Goal: Task Accomplishment & Management: Manage account settings

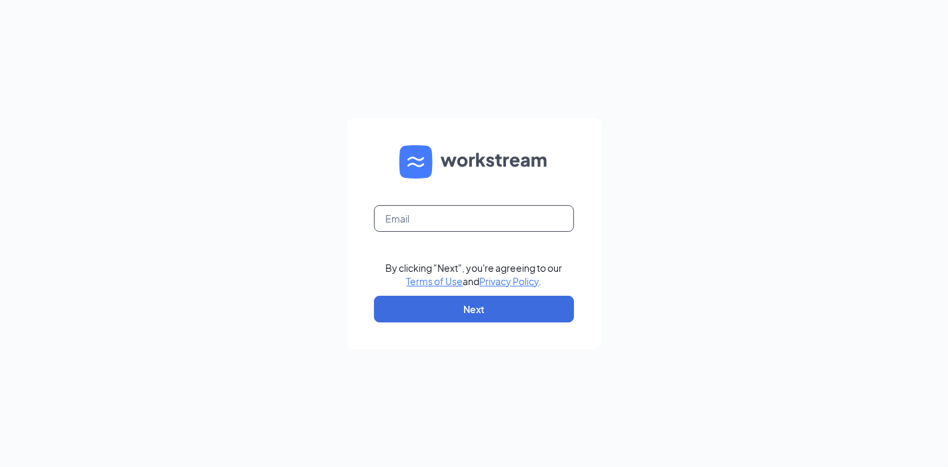
click at [432, 217] on input "text" at bounding box center [474, 218] width 200 height 27
type input "sebastian.bunster@cfafranchisee.com"
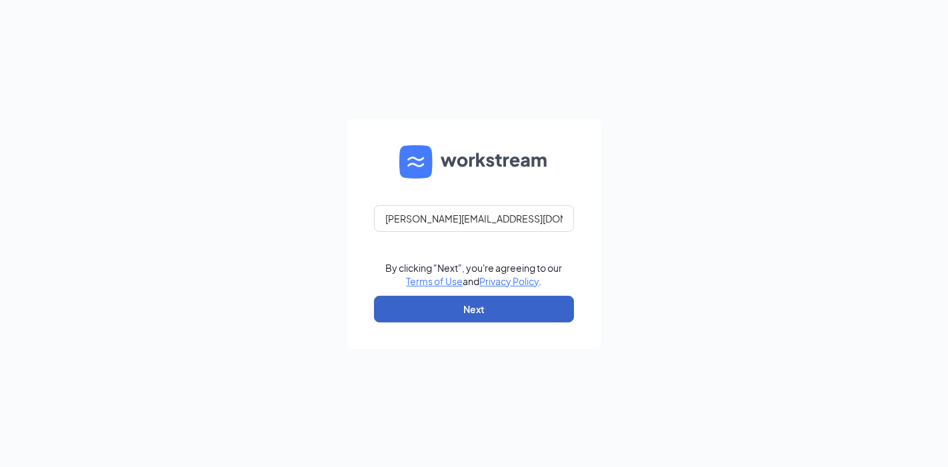
click at [513, 309] on button "Next" at bounding box center [474, 309] width 200 height 27
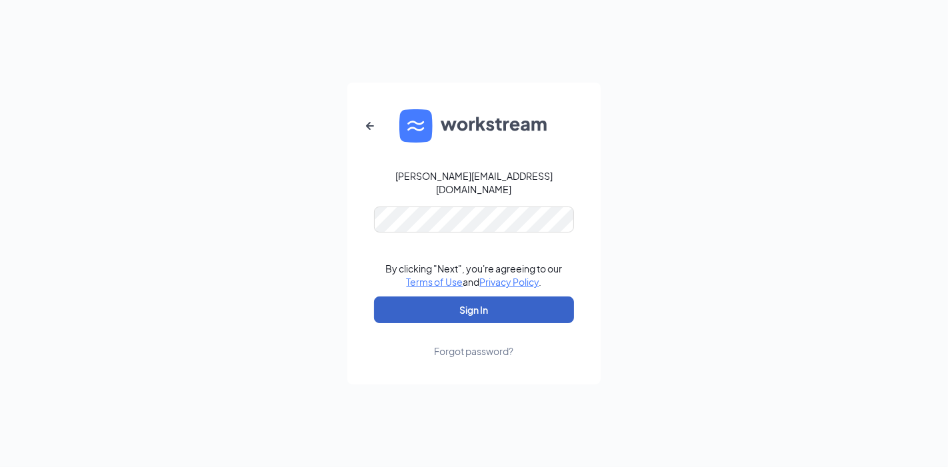
click at [524, 305] on button "Sign In" at bounding box center [474, 310] width 200 height 27
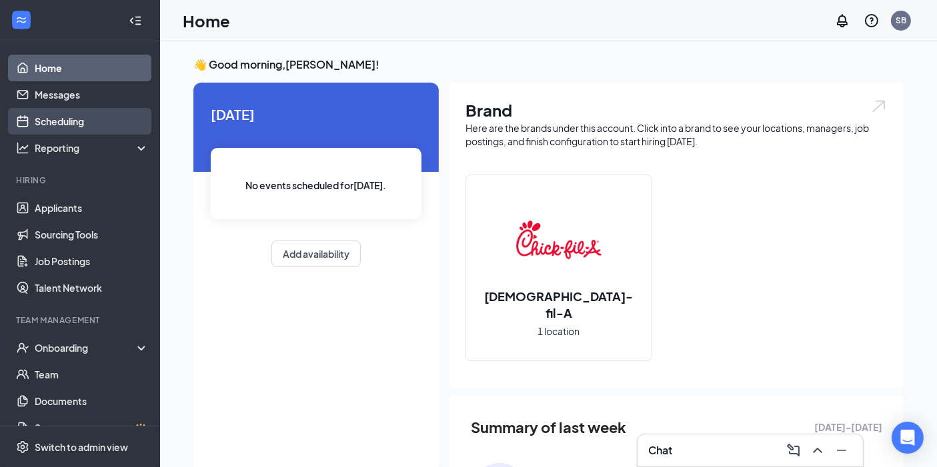
click at [77, 121] on link "Scheduling" at bounding box center [92, 121] width 114 height 27
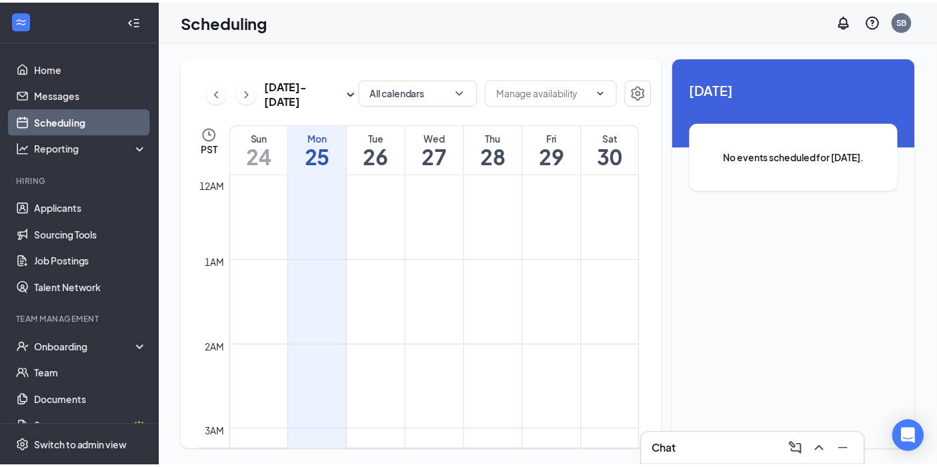
scroll to position [655, 0]
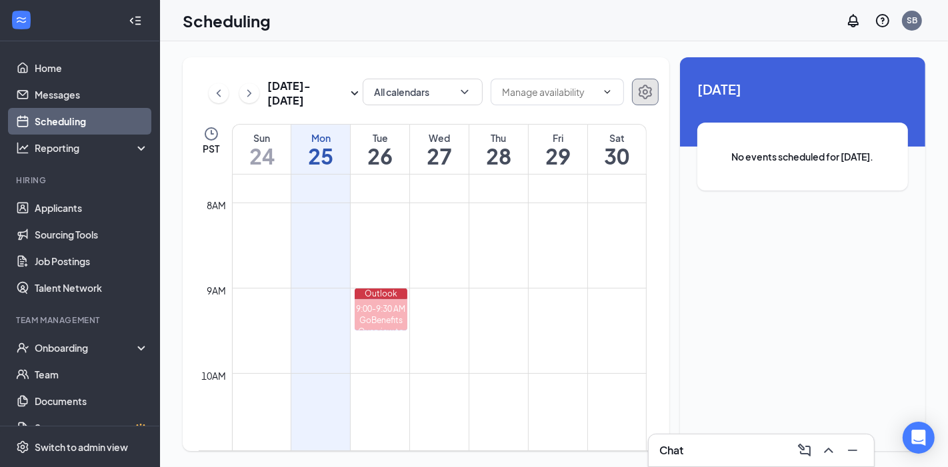
click at [646, 93] on icon "Settings" at bounding box center [645, 92] width 13 height 15
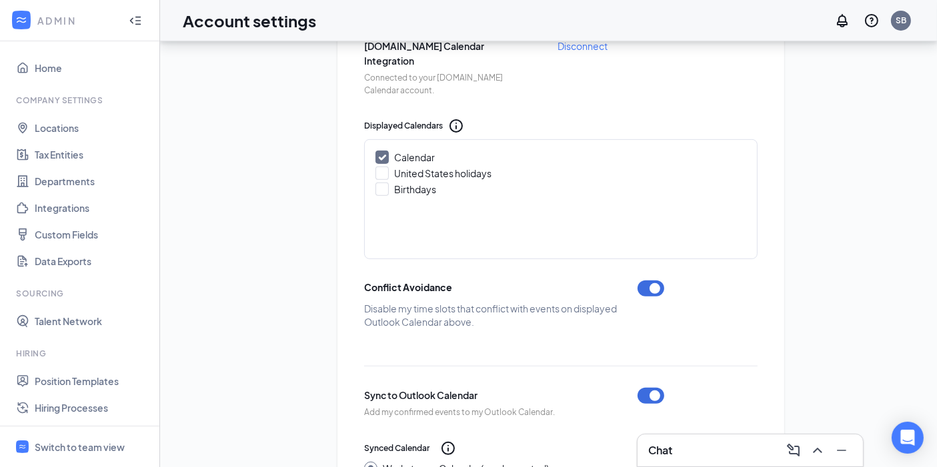
scroll to position [564, 0]
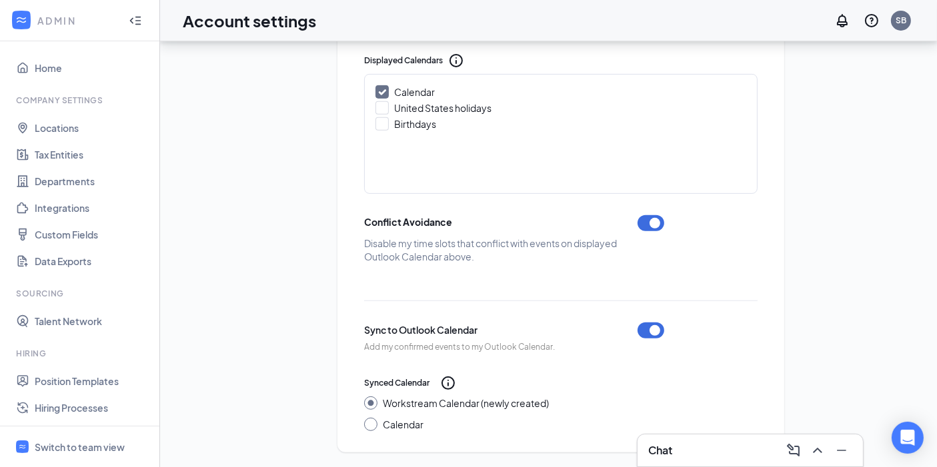
click at [373, 421] on div at bounding box center [370, 424] width 13 height 13
click at [367, 425] on input "Calendar" at bounding box center [368, 422] width 9 height 9
radio input "true"
radio input "false"
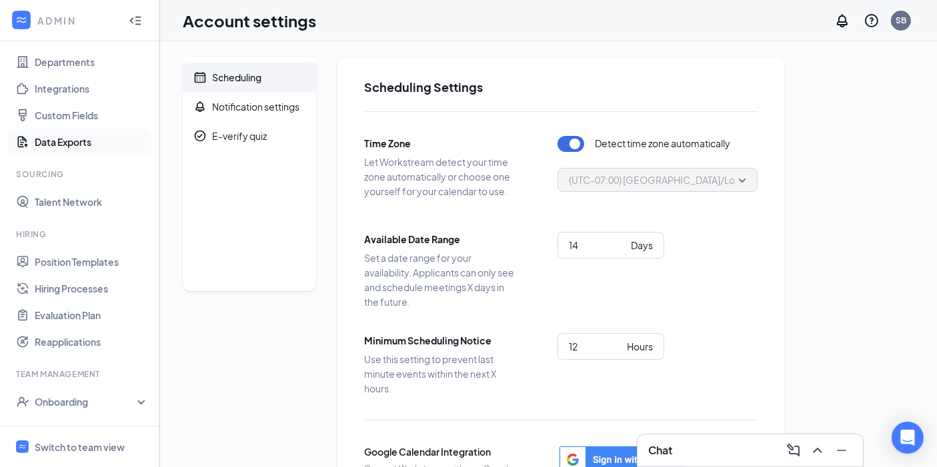
scroll to position [200, 0]
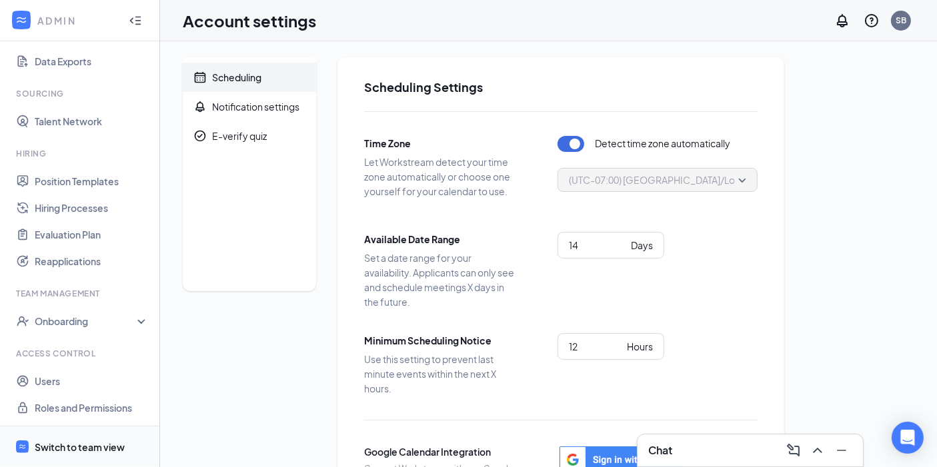
click at [82, 445] on div "Switch to team view" at bounding box center [80, 447] width 90 height 13
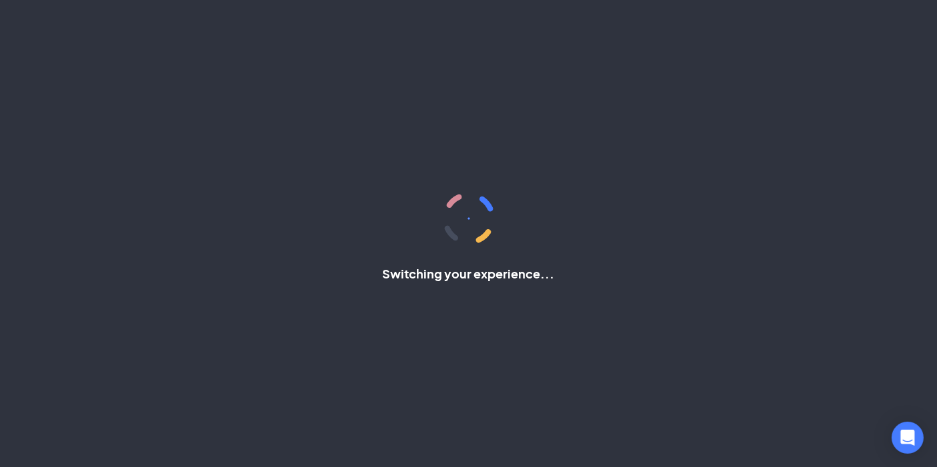
scroll to position [20, 0]
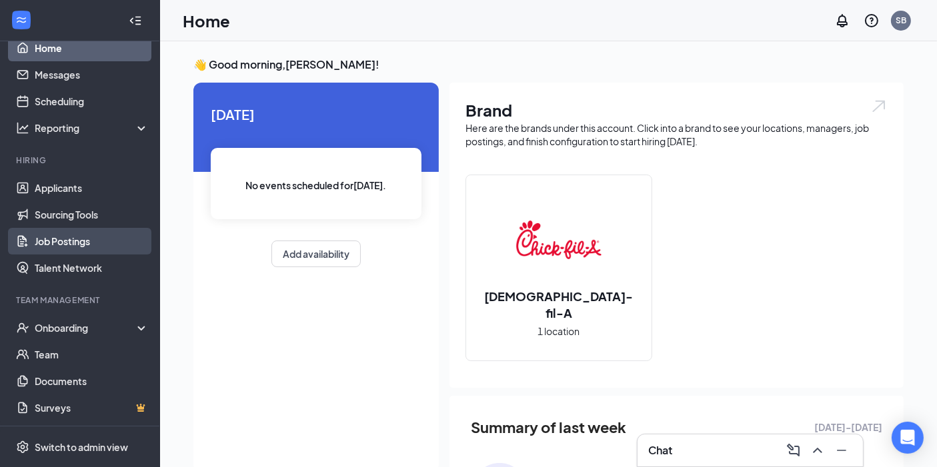
click at [85, 242] on link "Job Postings" at bounding box center [92, 241] width 114 height 27
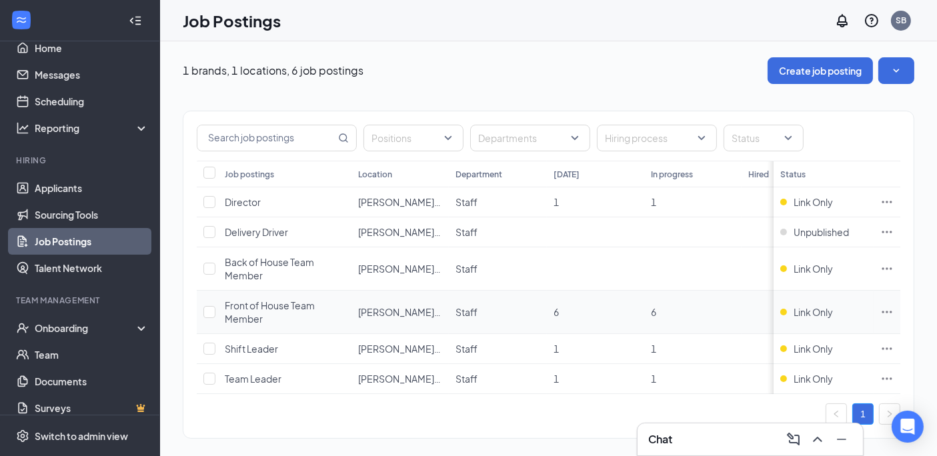
click at [343, 312] on div "Front of House Team Member" at bounding box center [285, 312] width 120 height 27
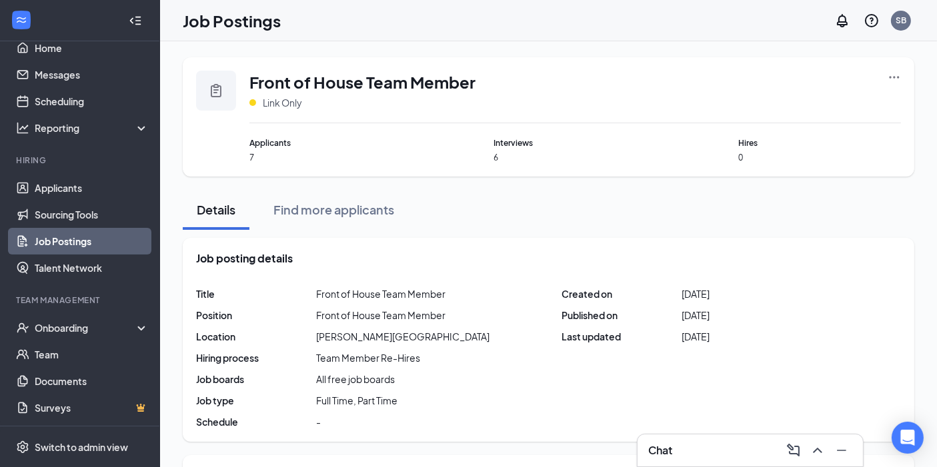
click at [273, 147] on span "Applicants" at bounding box center [330, 143] width 163 height 13
click at [79, 240] on link "Job Postings" at bounding box center [92, 241] width 114 height 27
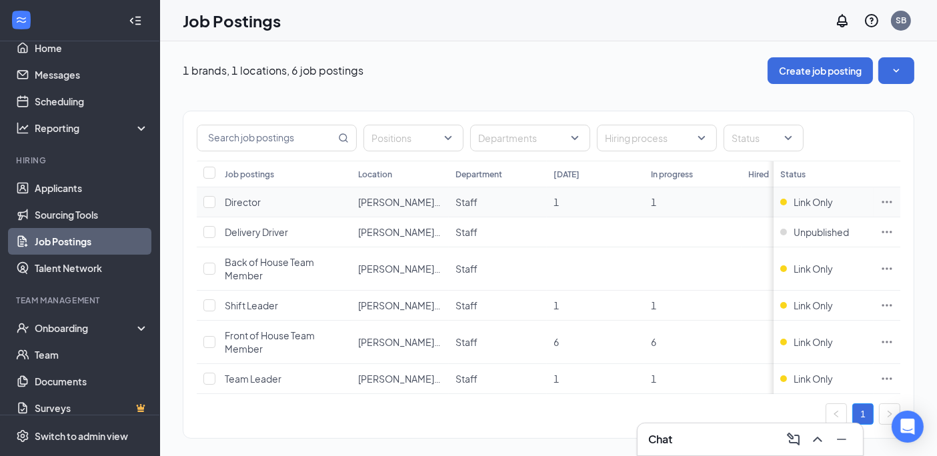
click at [385, 196] on span "[PERSON_NAME][GEOGRAPHIC_DATA]" at bounding box center [444, 202] width 173 height 12
click at [242, 202] on span "Director" at bounding box center [243, 202] width 36 height 12
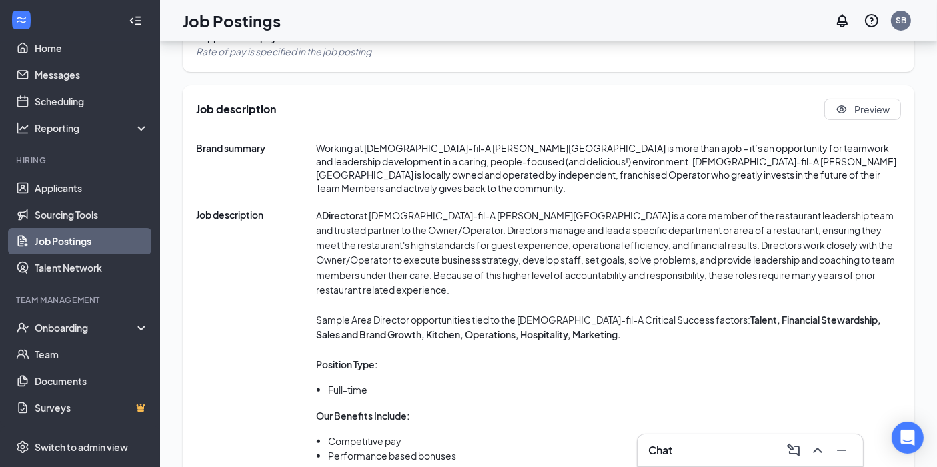
scroll to position [444, 0]
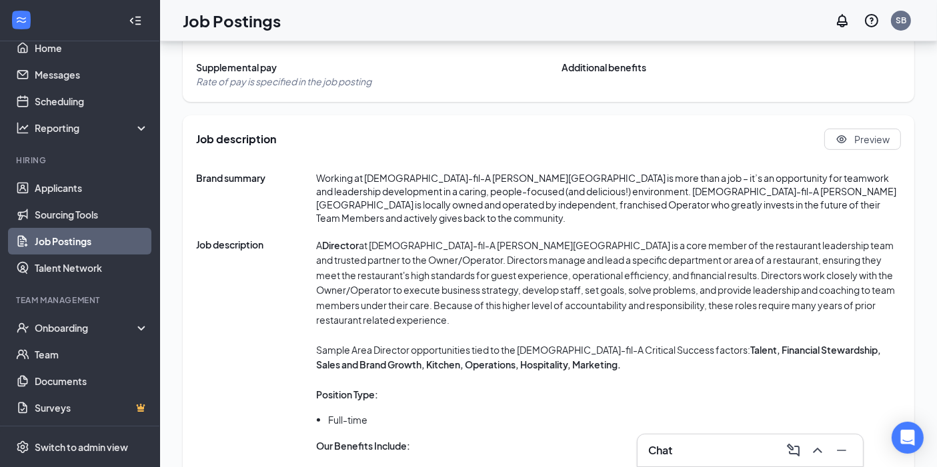
drag, startPoint x: 517, startPoint y: 337, endPoint x: 532, endPoint y: 337, distance: 15.3
click at [518, 344] on strong "Talent, Financial Stewardship, Sales and Brand Growth, Kitchen, Operations, Hos…" at bounding box center [598, 357] width 565 height 27
click at [554, 343] on p "Sample Area Director opportunities tied to the [DEMOGRAPHIC_DATA]-fil-A Critica…" at bounding box center [608, 358] width 585 height 30
click at [580, 343] on p "Sample Area Director opportunities tied to the [DEMOGRAPHIC_DATA]-fil-A Critica…" at bounding box center [608, 358] width 585 height 30
click at [600, 343] on p "Sample Area Director opportunities tied to the [DEMOGRAPHIC_DATA]-fil-A Critica…" at bounding box center [608, 358] width 585 height 30
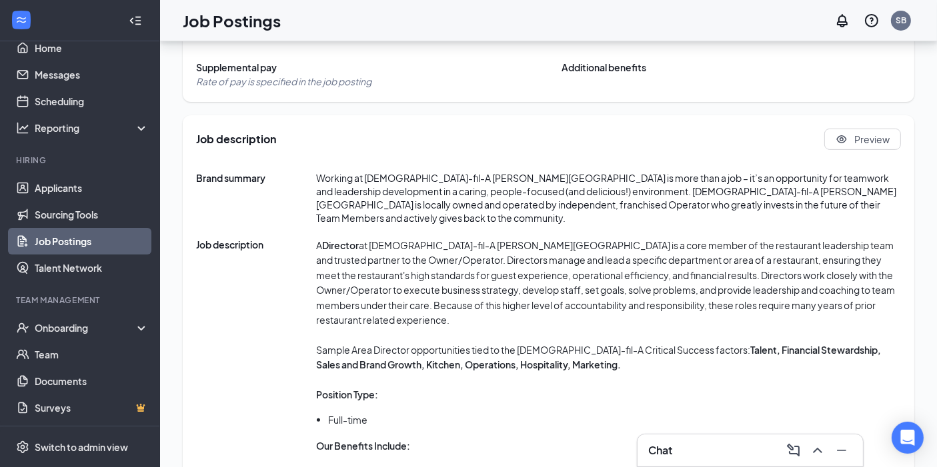
click at [538, 344] on strong "Talent, Financial Stewardship, Sales and Brand Growth, Kitchen, Operations, Hos…" at bounding box center [598, 357] width 565 height 27
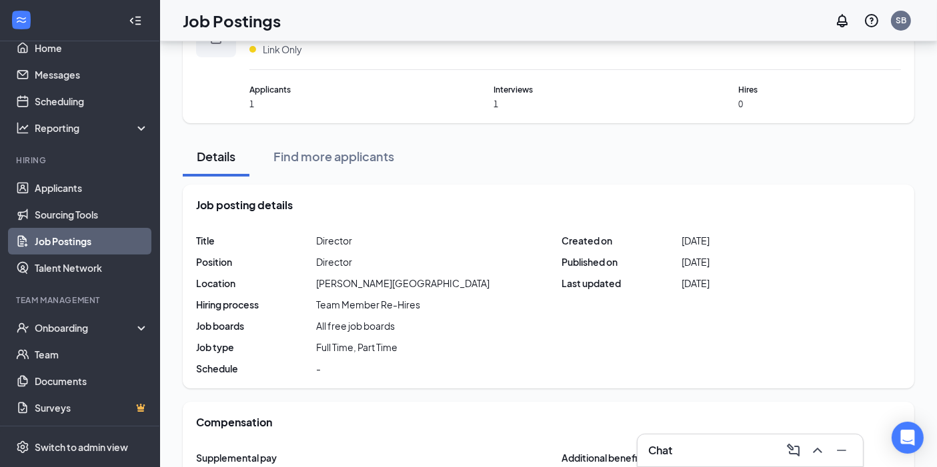
scroll to position [0, 0]
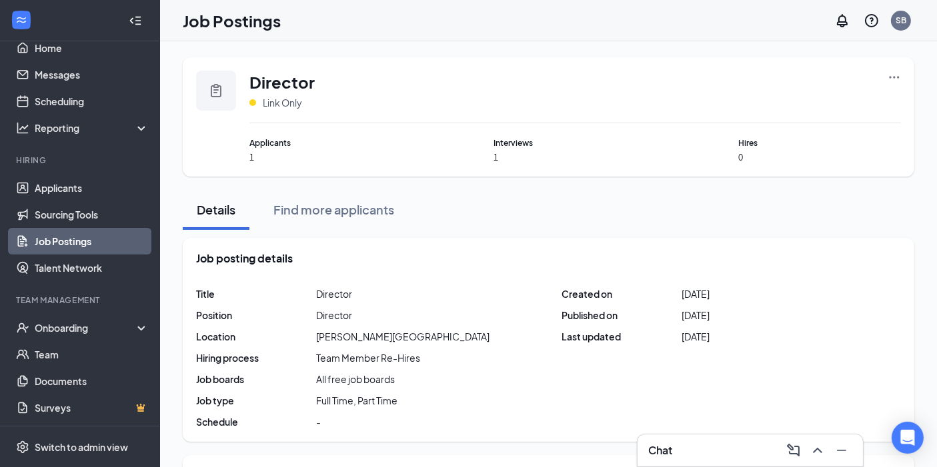
click at [886, 77] on div "Director Link Only" at bounding box center [575, 97] width 652 height 53
click at [895, 77] on icon "Ellipses" at bounding box center [895, 77] width 10 height 2
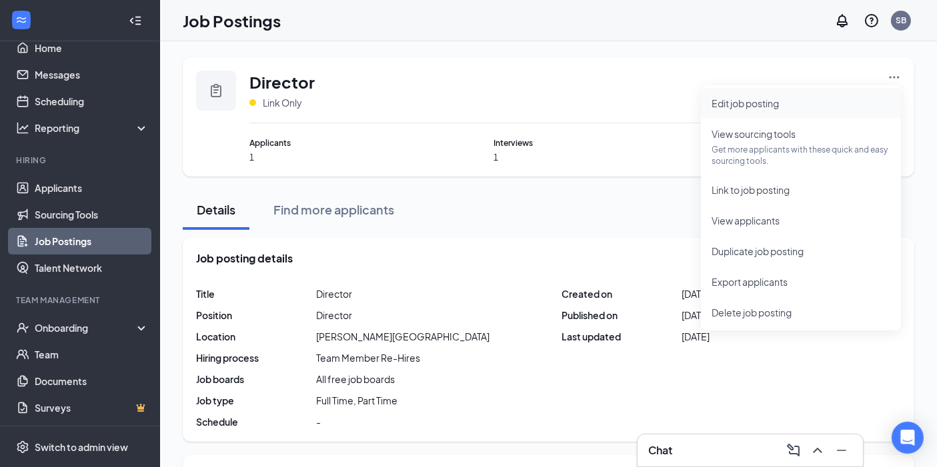
click at [788, 96] on span "Edit job posting" at bounding box center [801, 103] width 179 height 15
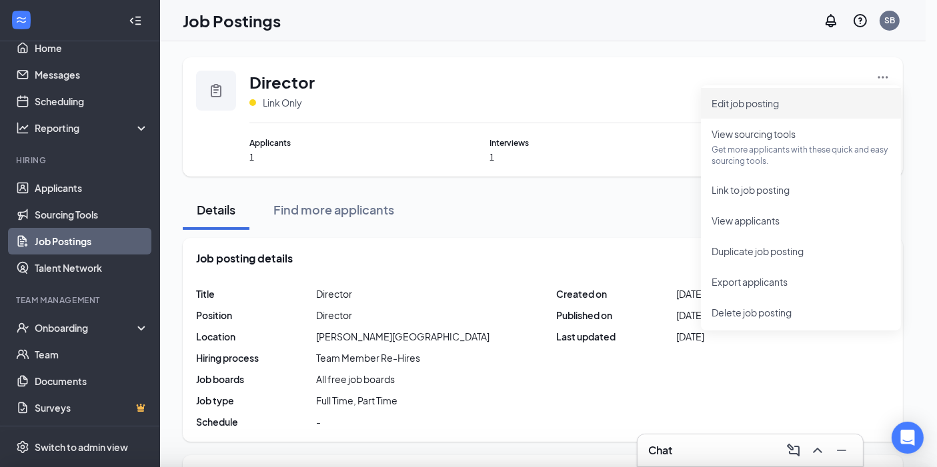
type input "[PERSON_NAME][GEOGRAPHIC_DATA]"
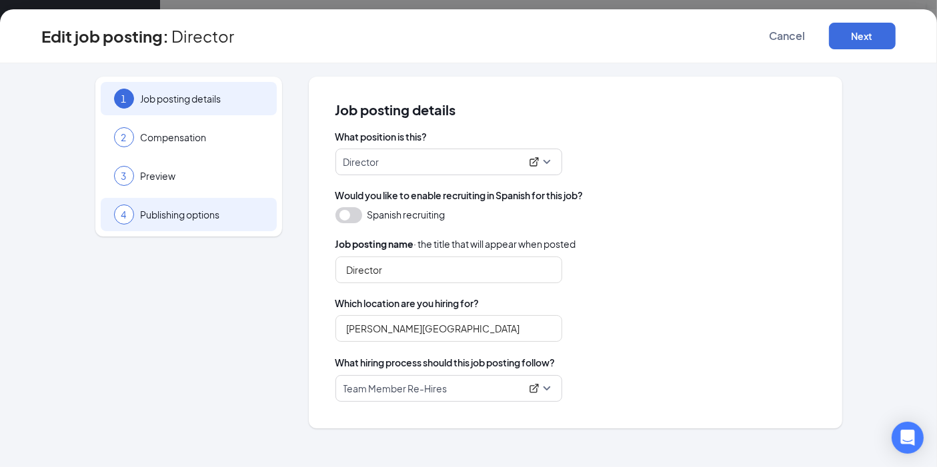
scroll to position [74, 0]
click at [194, 210] on span "Publishing options" at bounding box center [202, 214] width 123 height 13
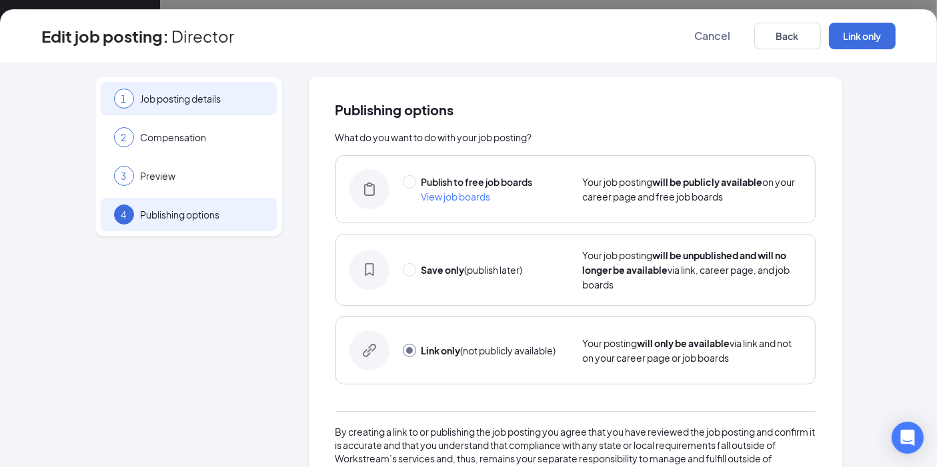
click at [201, 96] on span "Job posting details" at bounding box center [202, 98] width 123 height 13
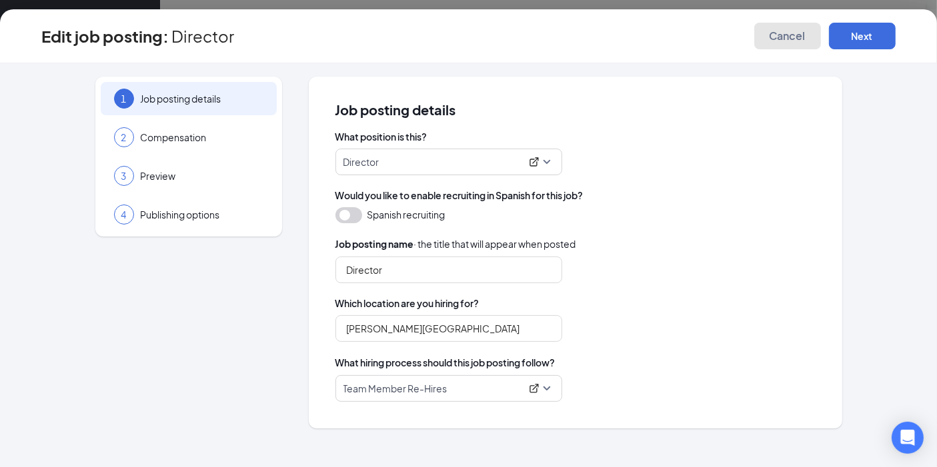
click at [787, 31] on span "Cancel" at bounding box center [788, 35] width 36 height 13
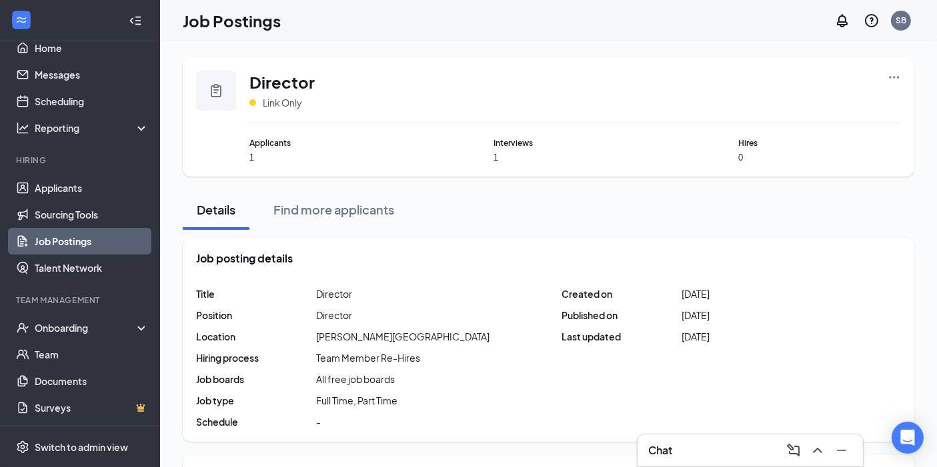
click at [889, 77] on icon "Ellipses" at bounding box center [894, 77] width 13 height 13
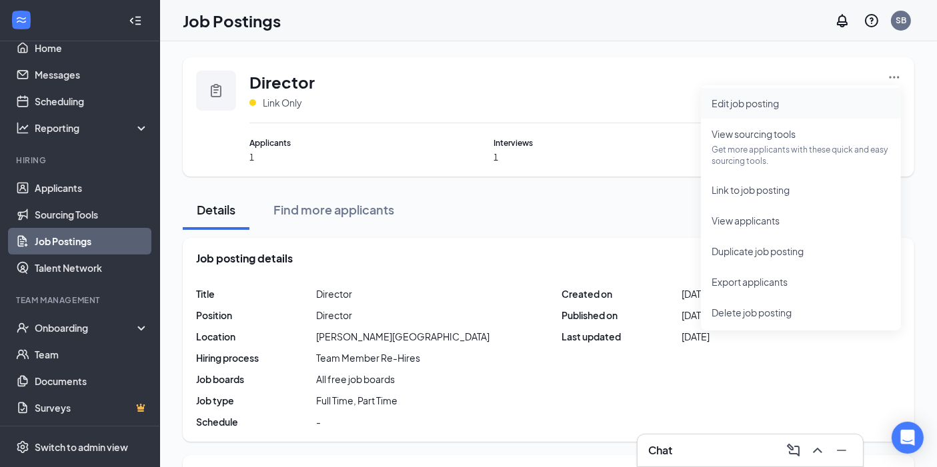
click at [855, 107] on span "Edit job posting" at bounding box center [801, 103] width 179 height 15
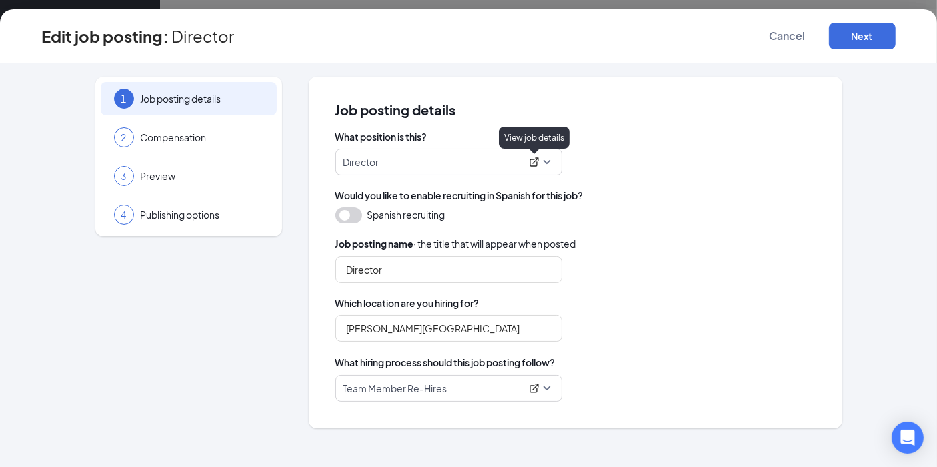
click at [530, 161] on icon "ExternalLink" at bounding box center [534, 161] width 9 height 9
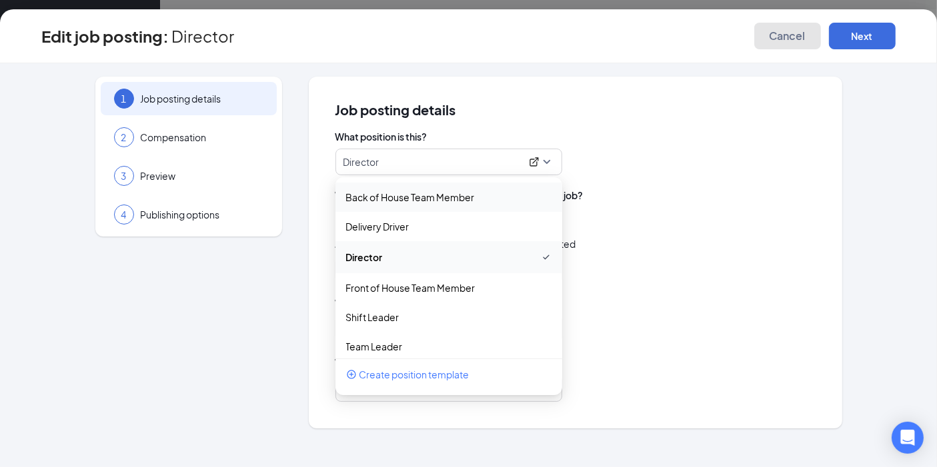
click at [792, 35] on span "Cancel" at bounding box center [788, 35] width 36 height 13
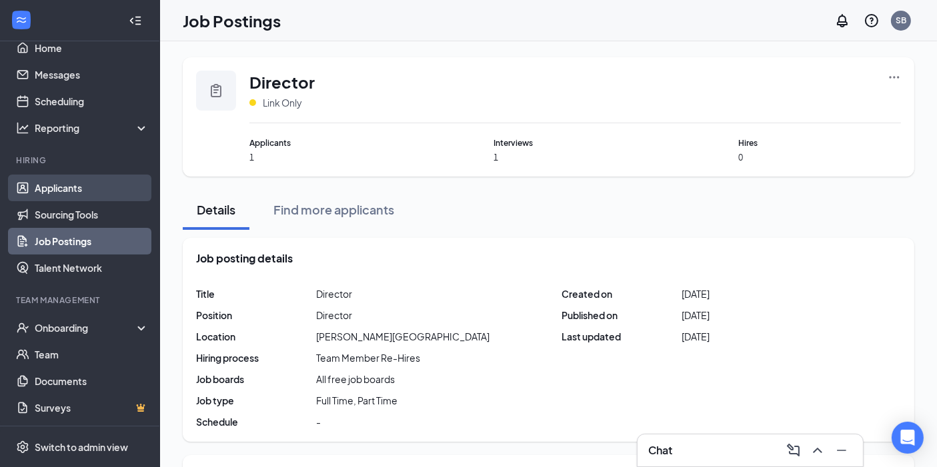
click at [80, 183] on link "Applicants" at bounding box center [92, 188] width 114 height 27
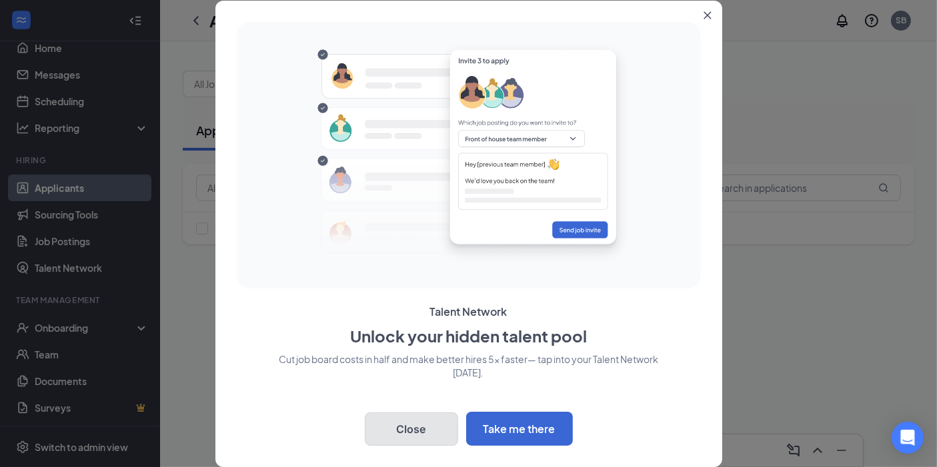
click at [411, 427] on button "Close" at bounding box center [411, 429] width 93 height 33
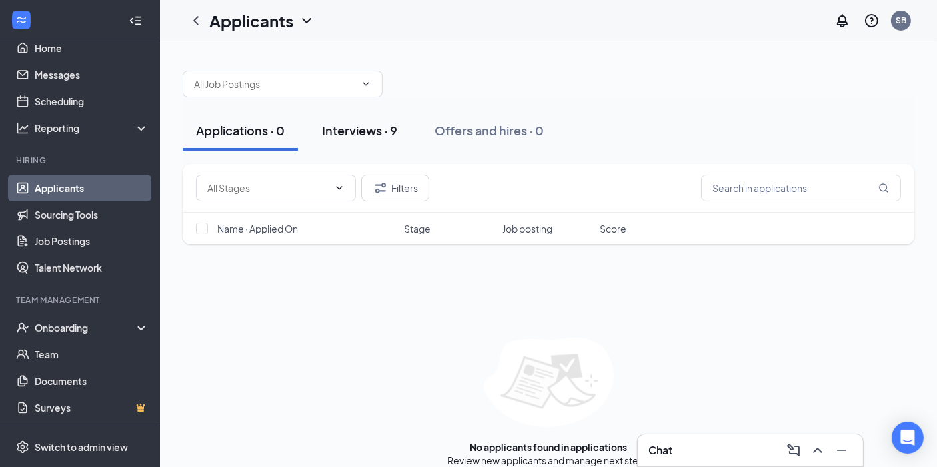
click at [346, 123] on div "Interviews · 9" at bounding box center [359, 130] width 75 height 17
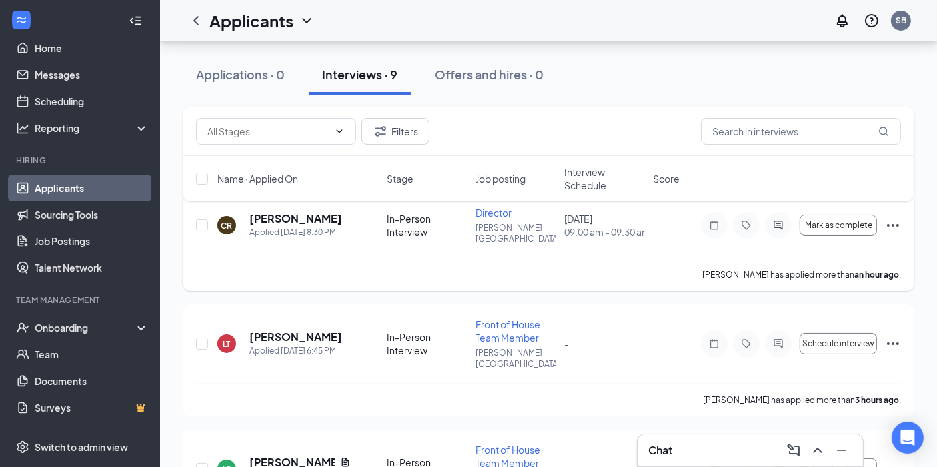
scroll to position [74, 0]
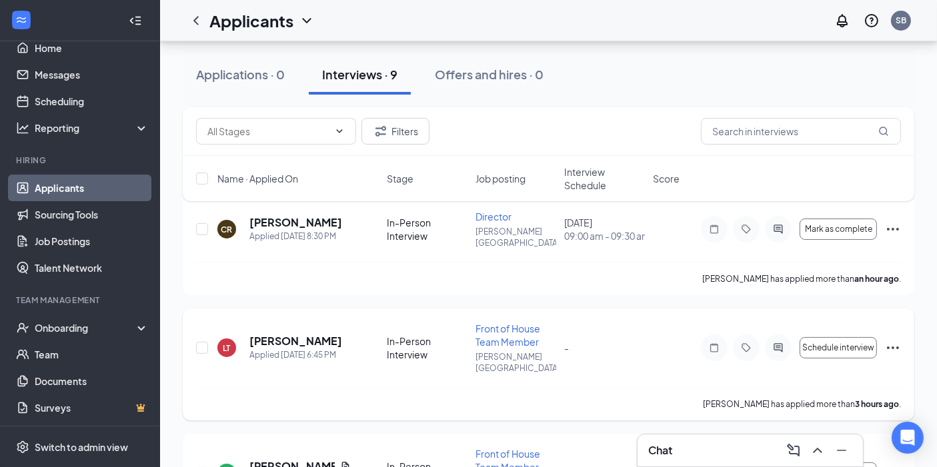
click at [896, 341] on icon "Ellipses" at bounding box center [893, 348] width 16 height 16
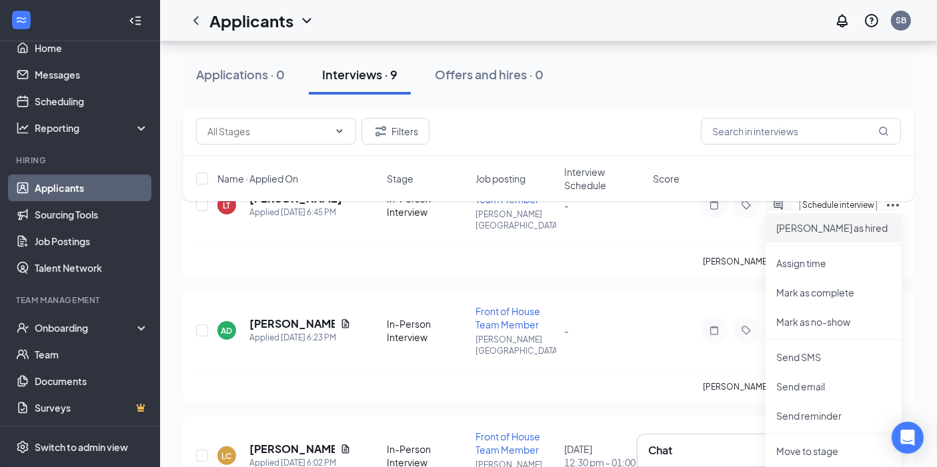
scroll to position [222, 0]
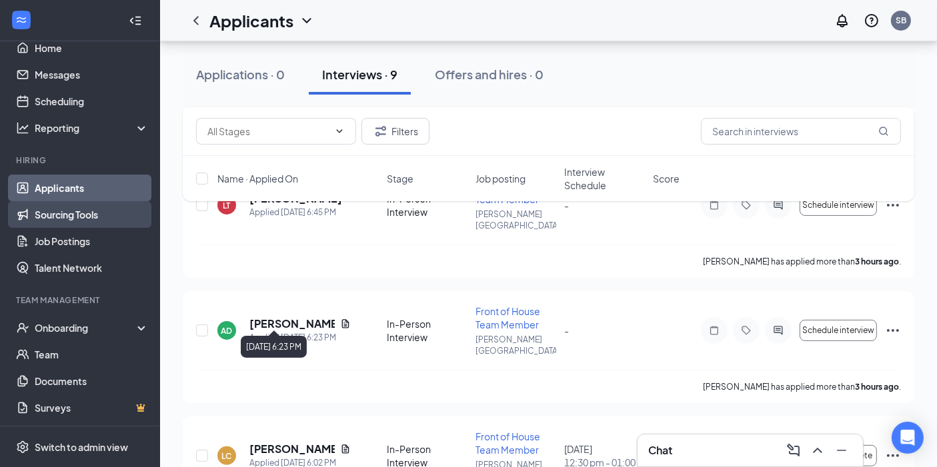
scroll to position [149, 0]
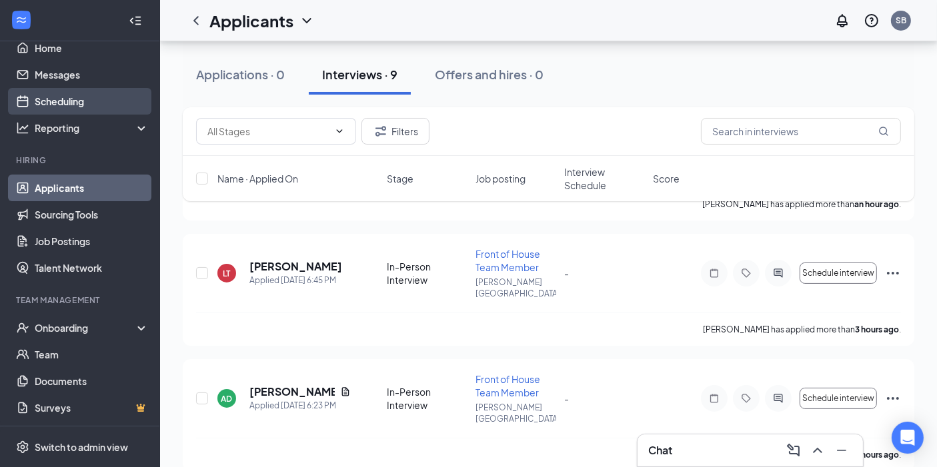
click at [79, 95] on link "Scheduling" at bounding box center [92, 101] width 114 height 27
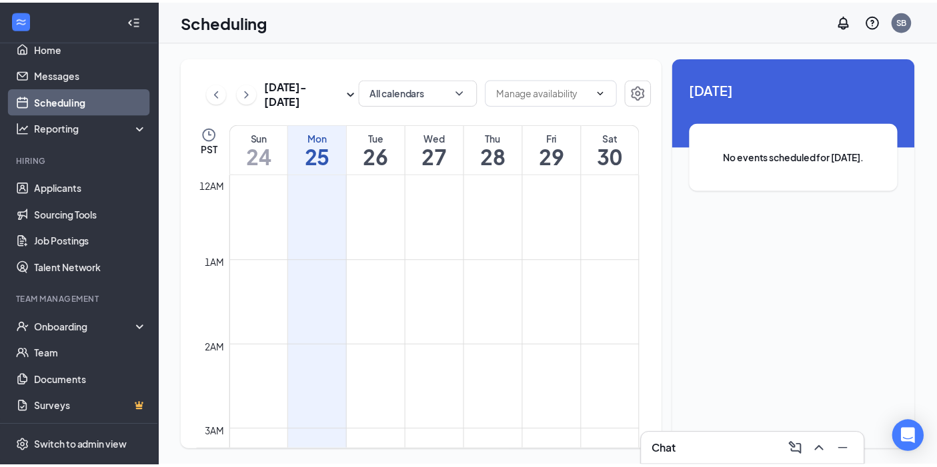
scroll to position [655, 0]
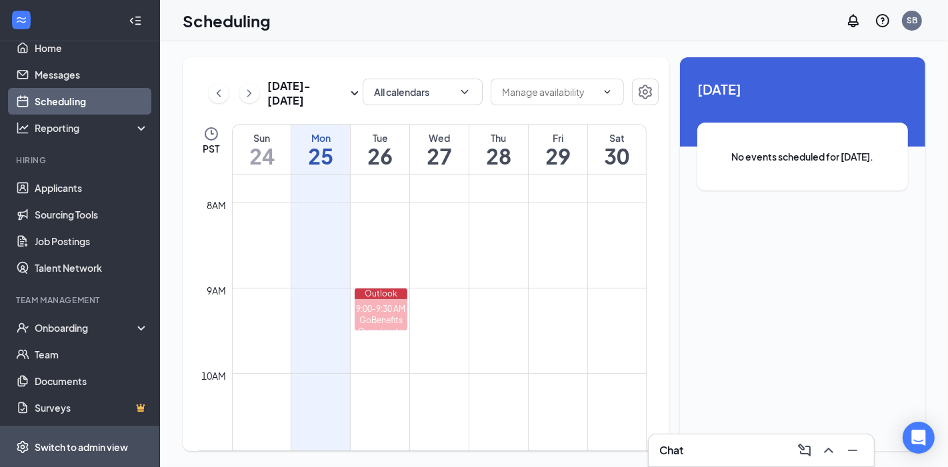
click at [93, 443] on div "Switch to admin view" at bounding box center [81, 447] width 93 height 13
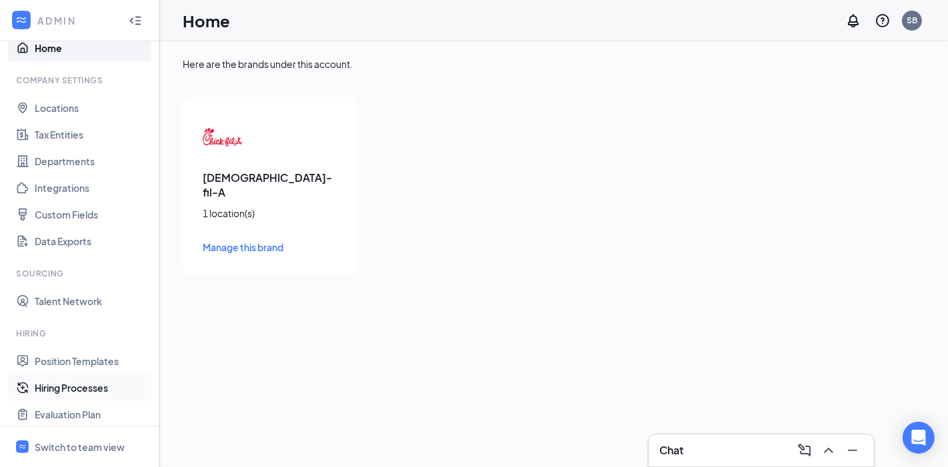
click at [85, 381] on link "Hiring Processes" at bounding box center [92, 388] width 114 height 27
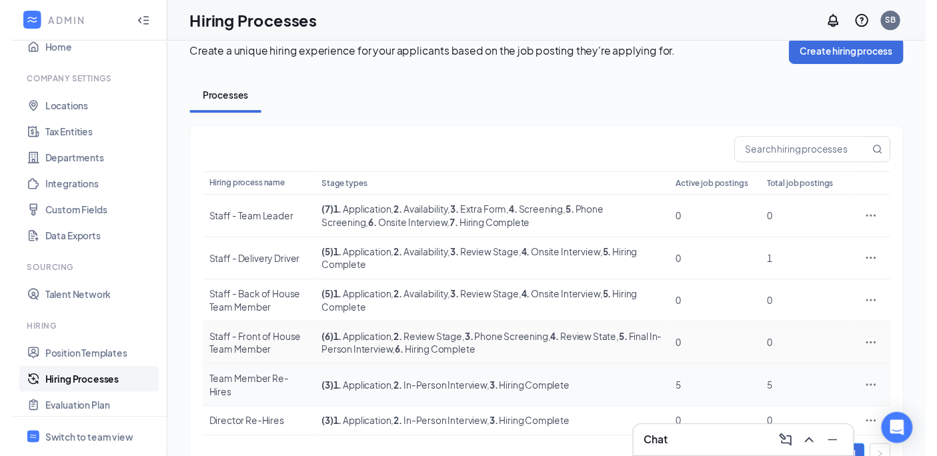
scroll to position [38, 0]
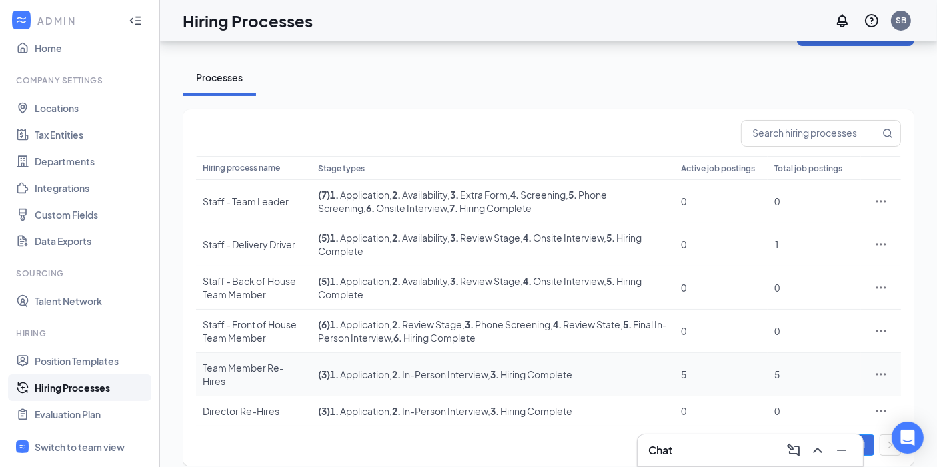
click at [387, 369] on span "1 . Application" at bounding box center [359, 375] width 59 height 12
click at [251, 367] on div "Team Member Re-Hires" at bounding box center [254, 374] width 102 height 27
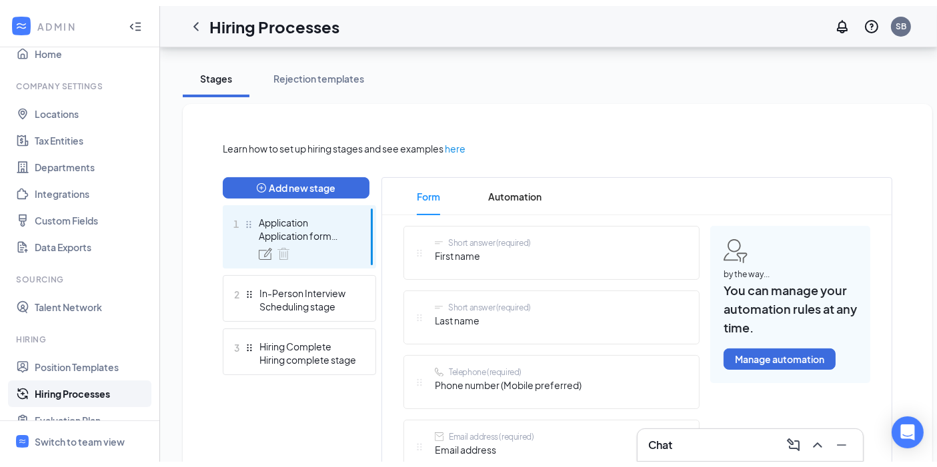
scroll to position [260, 0]
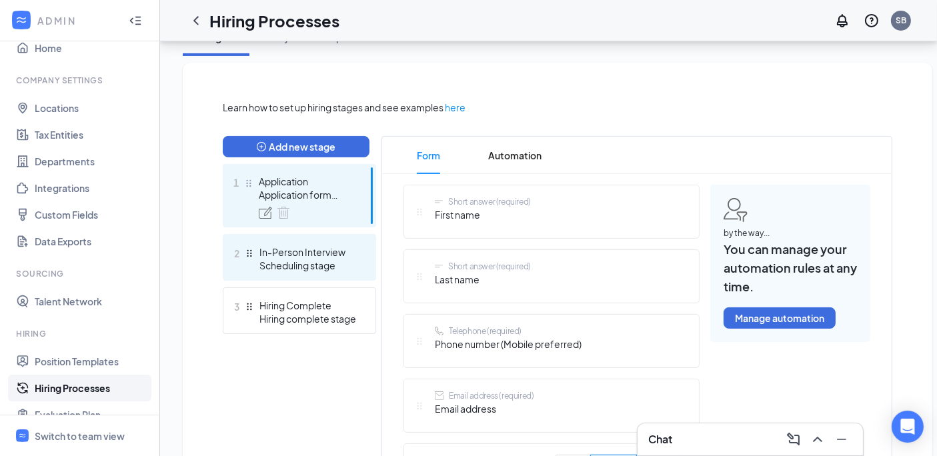
click at [310, 265] on div "Scheduling stage" at bounding box center [307, 265] width 97 height 13
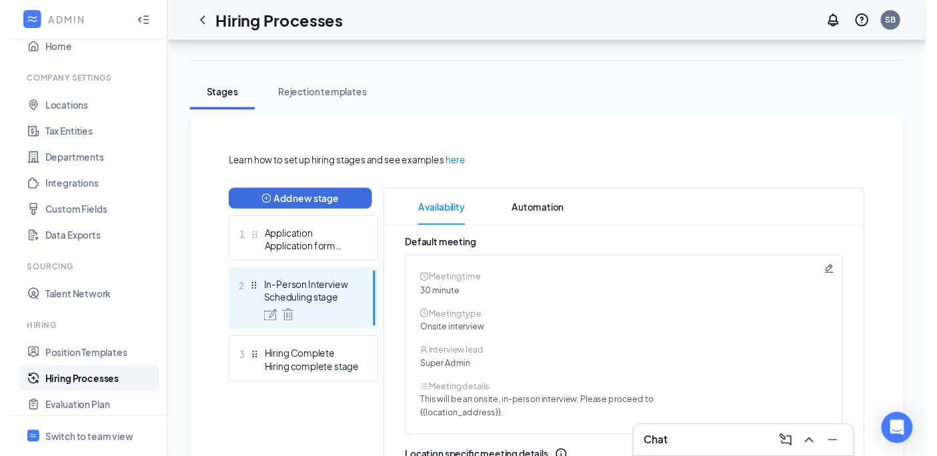
scroll to position [200, 0]
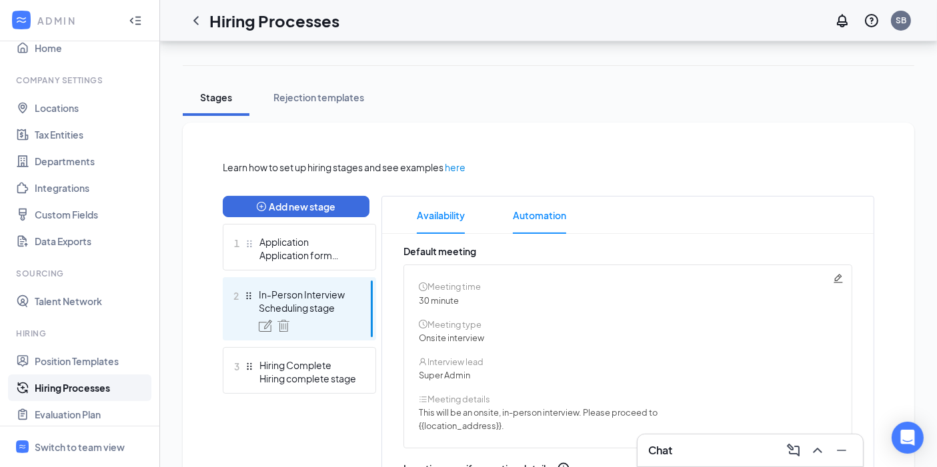
click at [544, 218] on span "Automation" at bounding box center [539, 215] width 53 height 37
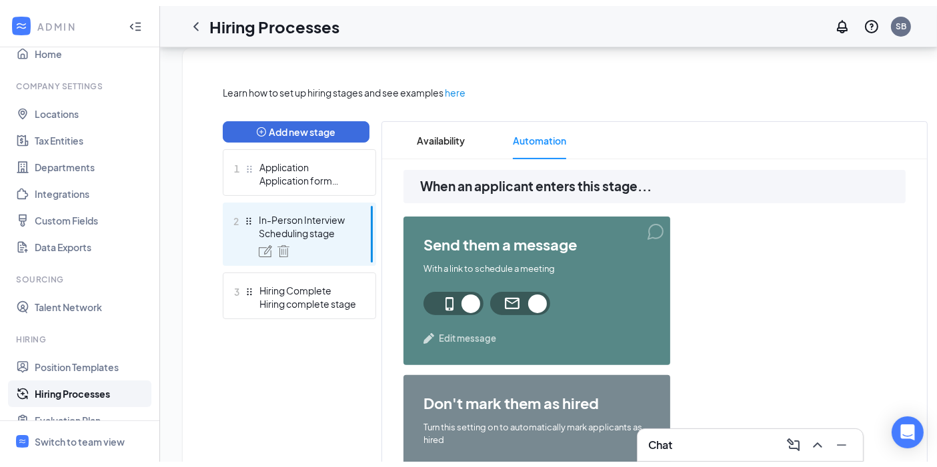
scroll to position [200, 0]
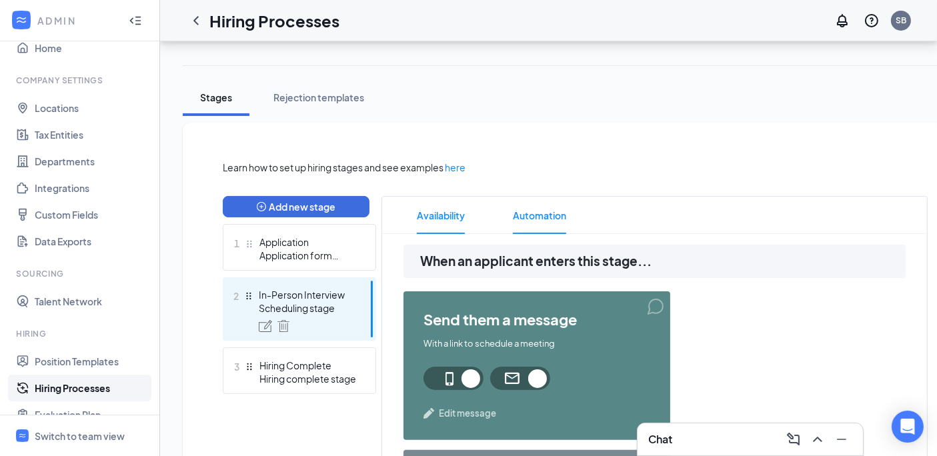
click at [436, 206] on span "Availability" at bounding box center [441, 215] width 48 height 37
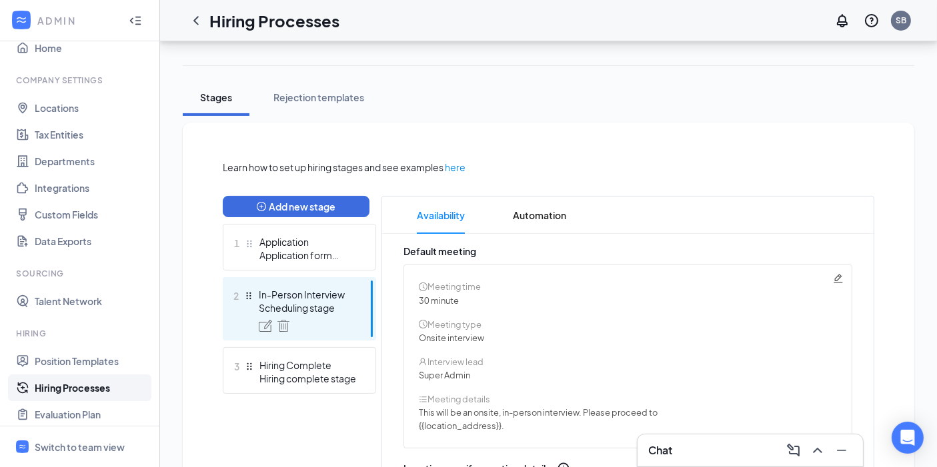
click at [838, 279] on icon "Pencil" at bounding box center [838, 278] width 9 height 9
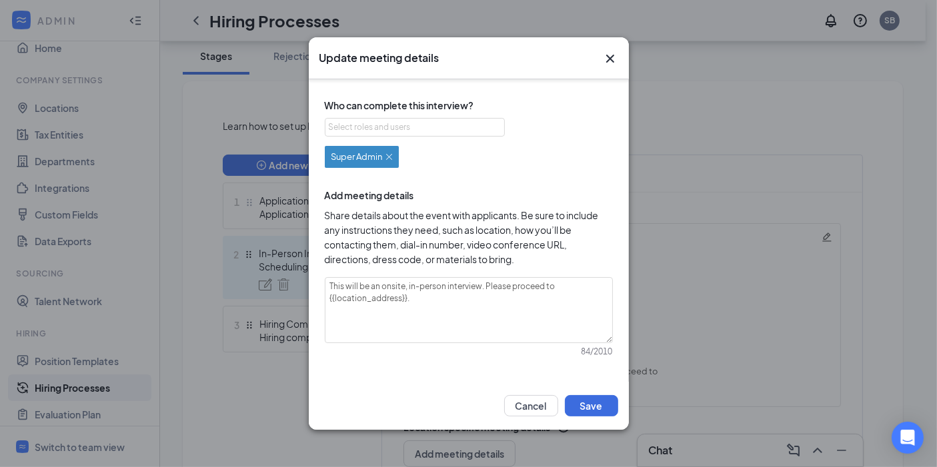
scroll to position [274, 0]
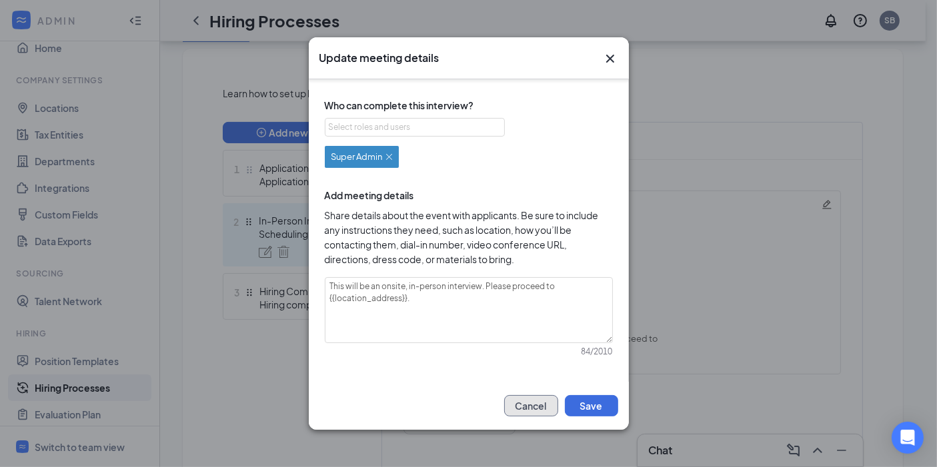
click at [518, 411] on button "Cancel" at bounding box center [531, 405] width 54 height 21
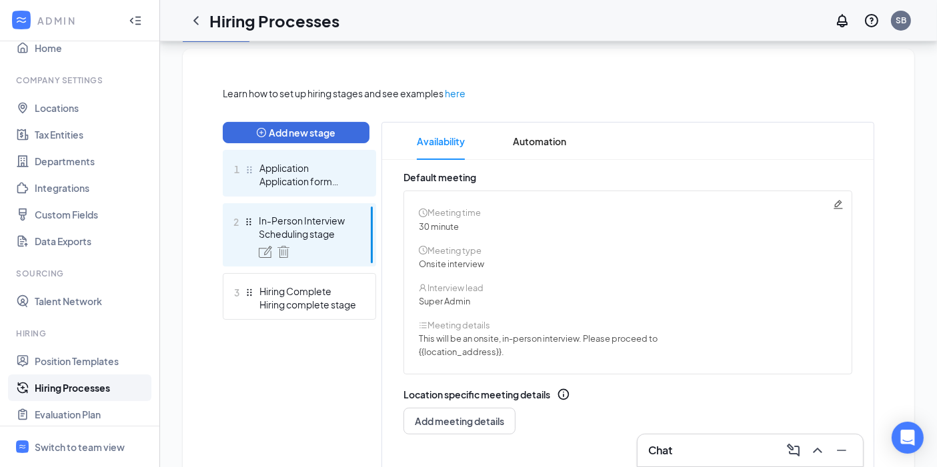
click at [293, 173] on div "Application" at bounding box center [307, 167] width 97 height 13
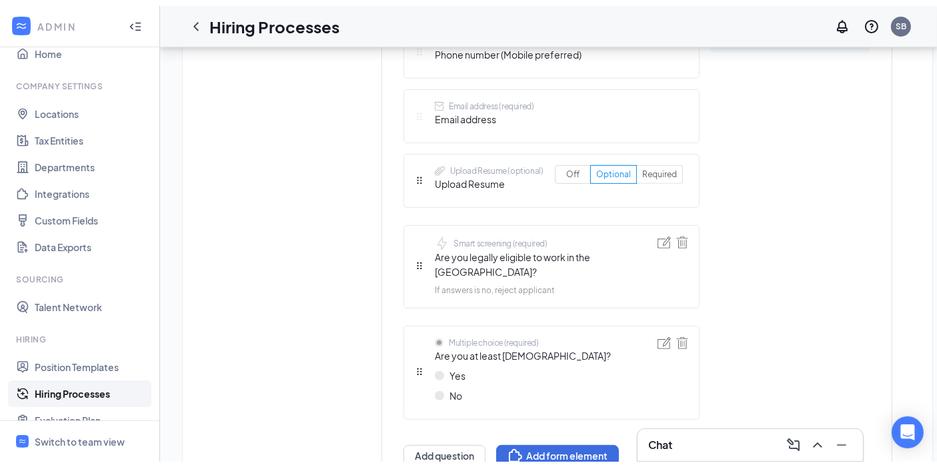
scroll to position [333, 0]
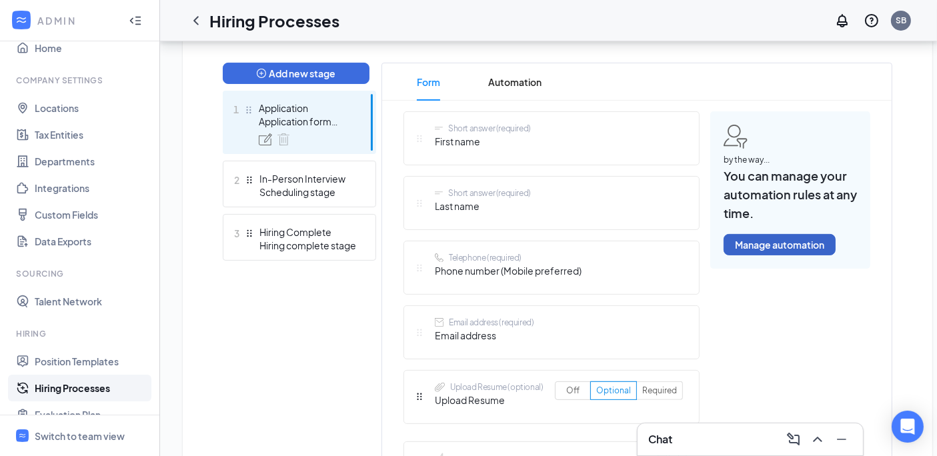
click at [798, 242] on button "Manage automation" at bounding box center [780, 244] width 112 height 21
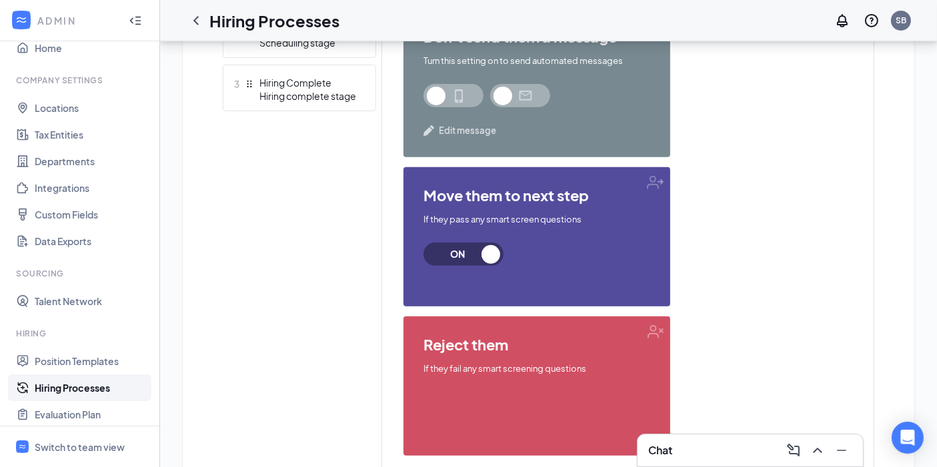
scroll to position [333, 0]
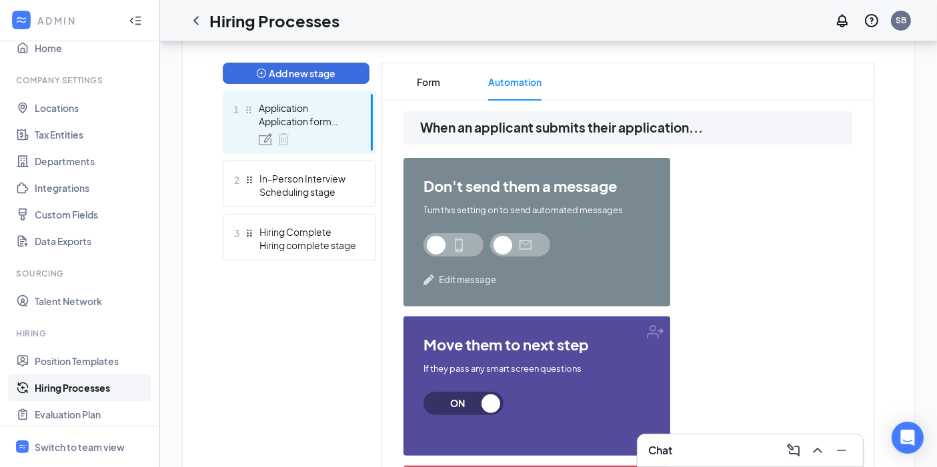
click at [802, 229] on div "don't send them a message Turn this setting on to send automated messages Edit …" at bounding box center [627, 386] width 449 height 457
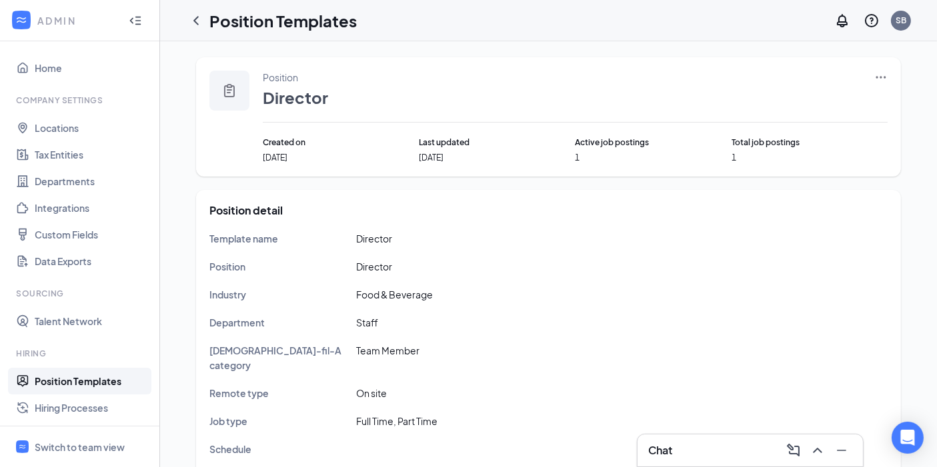
click at [883, 71] on icon "Ellipses" at bounding box center [880, 77] width 13 height 13
click at [842, 101] on span "Edit" at bounding box center [819, 103] width 115 height 15
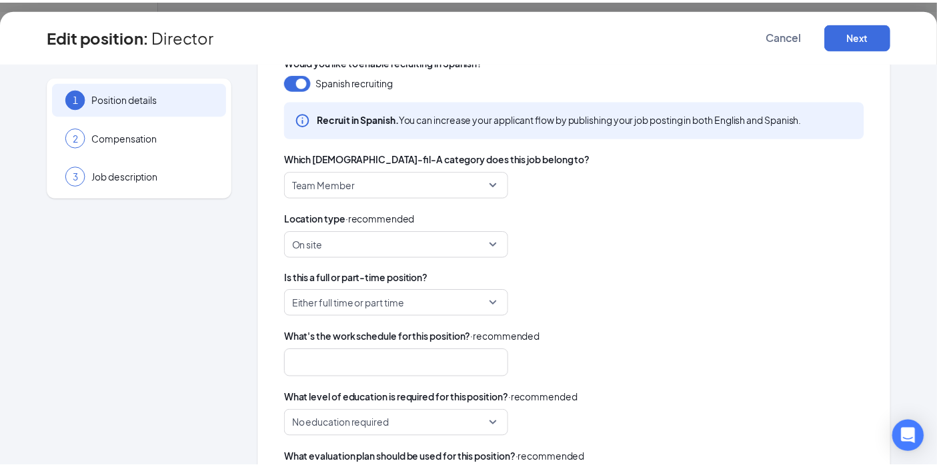
scroll to position [115, 0]
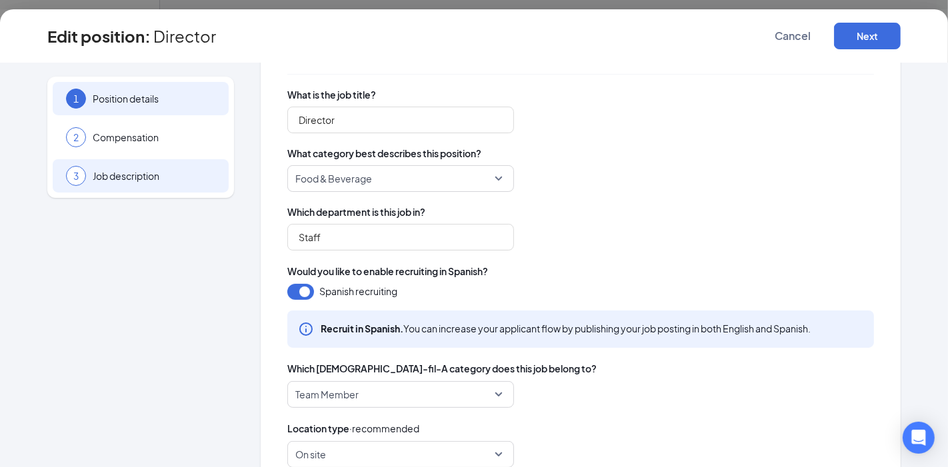
click at [112, 167] on div "3 Job description" at bounding box center [141, 175] width 176 height 33
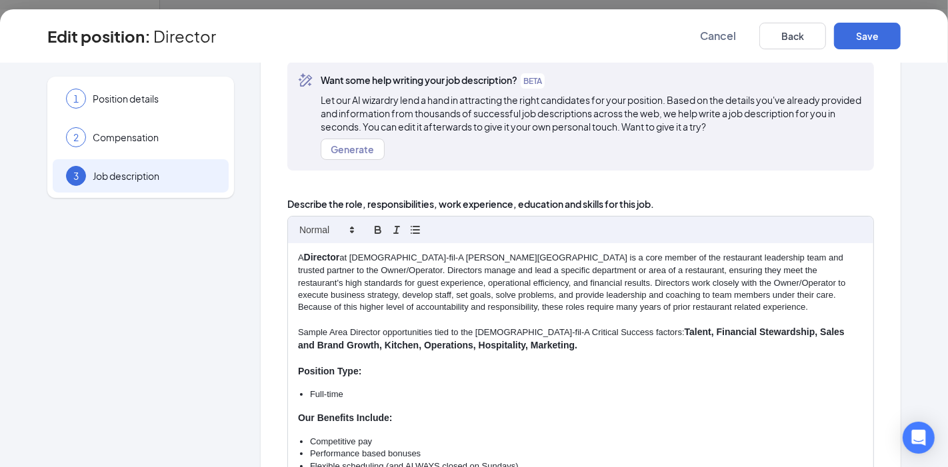
click at [522, 343] on strong "Talent, Financial Stewardship, Sales and Brand Growth, Kitchen, Operations, Hos…" at bounding box center [573, 339] width 550 height 24
click at [892, 35] on button "Save" at bounding box center [867, 36] width 67 height 27
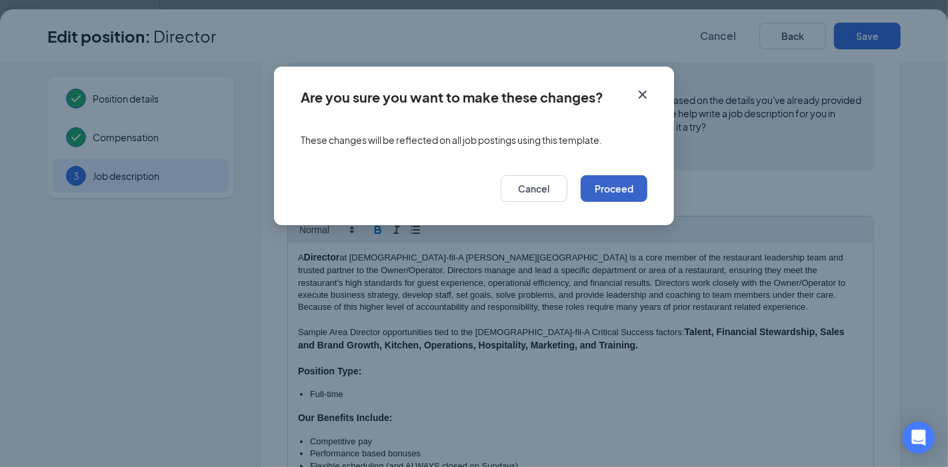
click at [615, 185] on button "Proceed" at bounding box center [614, 188] width 67 height 27
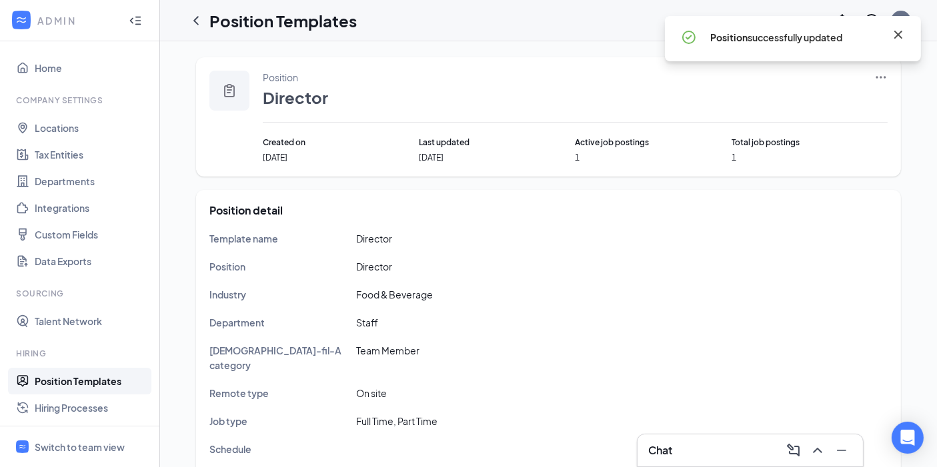
click at [899, 31] on icon "Cross" at bounding box center [898, 35] width 16 height 16
